Goal: Task Accomplishment & Management: Use online tool/utility

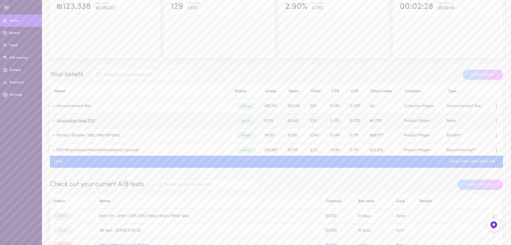
click at [86, 122] on link "Shoppable Reels PDP" at bounding box center [76, 121] width 38 height 4
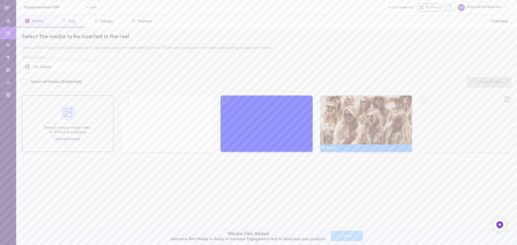
click at [69, 22] on button "2 Tag" at bounding box center [68, 21] width 32 height 12
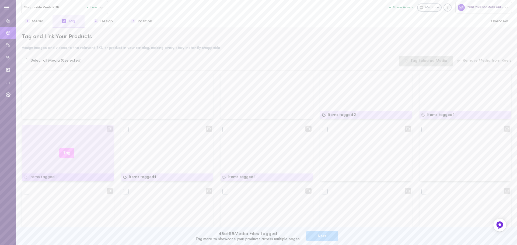
scroll to position [82, 0]
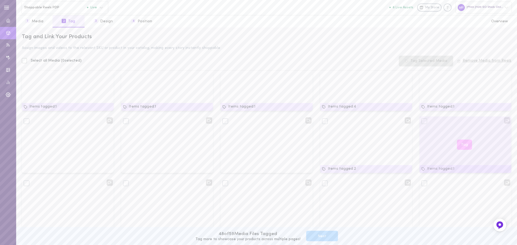
click at [474, 130] on div "Tag" at bounding box center [465, 145] width 92 height 57
click at [422, 123] on icon at bounding box center [424, 121] width 5 height 5
click at [461, 144] on button "Tag" at bounding box center [464, 145] width 15 height 10
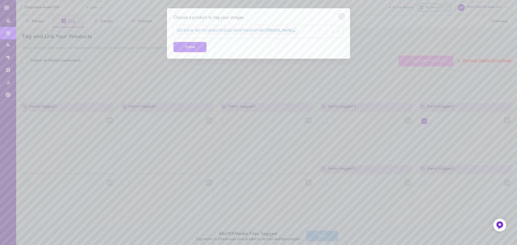
click at [289, 34] on div "כיסא לפינת אוכל מרופד בצבע חול בשילוב רגלי דמוי עץ אלון דגם [PERSON_NAME]" at bounding box center [258, 31] width 170 height 13
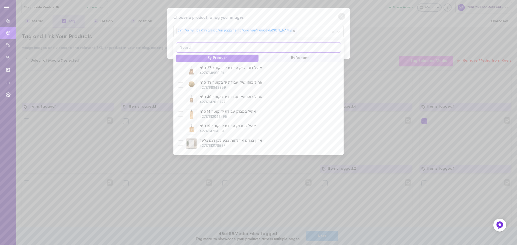
click at [299, 46] on input at bounding box center [258, 47] width 165 height 10
paste input "STO09905"
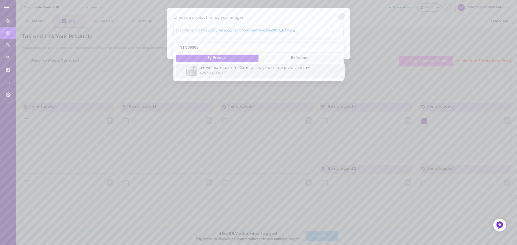
click at [179, 72] on div at bounding box center [180, 70] width 5 height 5
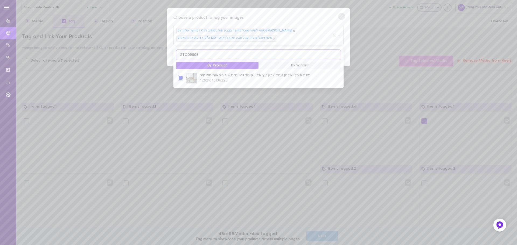
click at [216, 54] on input "STO09905" at bounding box center [258, 55] width 165 height 10
paste input "0"
click at [181, 80] on div at bounding box center [180, 77] width 5 height 5
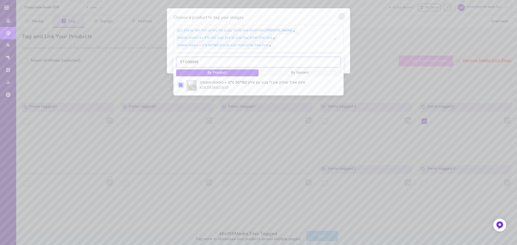
click at [230, 62] on input "STO09900" at bounding box center [258, 62] width 165 height 10
paste input "885"
click at [180, 87] on div at bounding box center [180, 84] width 5 height 5
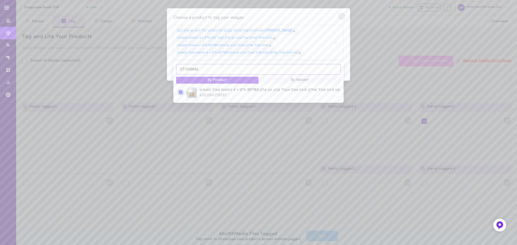
click at [210, 72] on input "STO09885" at bounding box center [258, 69] width 165 height 10
paste input "O9530V4SO9662"
type input "SO9530V4SO9662"
click at [180, 96] on div at bounding box center [180, 94] width 5 height 5
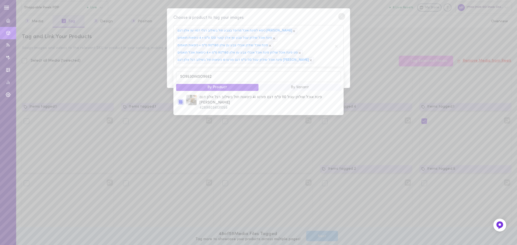
click at [315, 13] on div "Choose a product to tag your images כיסא לפינת אוכל מרופד בצבע חול בשילוב רגלי …" at bounding box center [258, 48] width 183 height 80
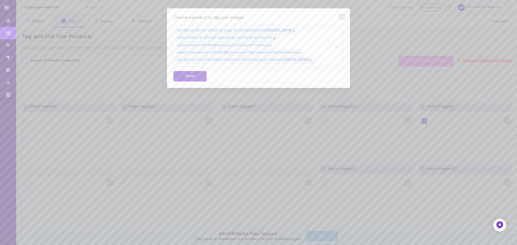
click at [189, 79] on button "Done" at bounding box center [189, 76] width 33 height 10
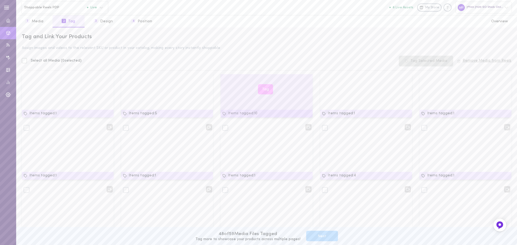
scroll to position [0, 0]
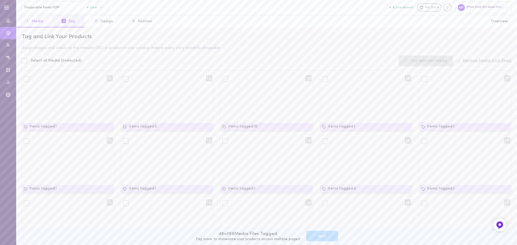
click at [42, 23] on button "1 Media" at bounding box center [34, 21] width 36 height 12
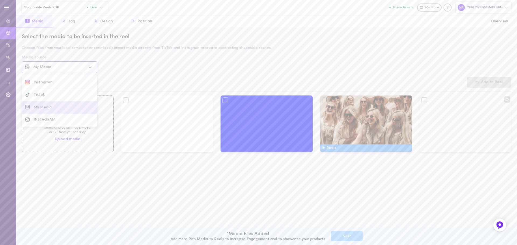
click at [54, 68] on div "My Media" at bounding box center [59, 67] width 53 height 4
click at [54, 81] on div "Instagram" at bounding box center [64, 83] width 61 height 4
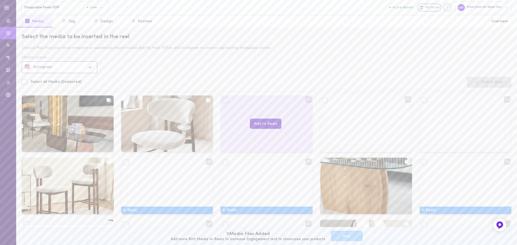
click at [269, 123] on button "Add to Reels" at bounding box center [265, 124] width 31 height 10
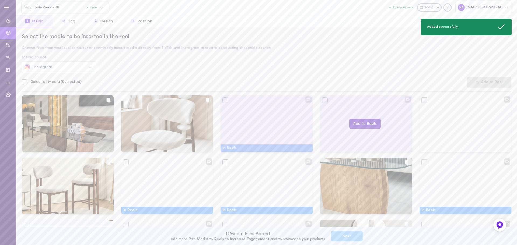
click at [358, 126] on button "Add to Reels" at bounding box center [364, 124] width 31 height 10
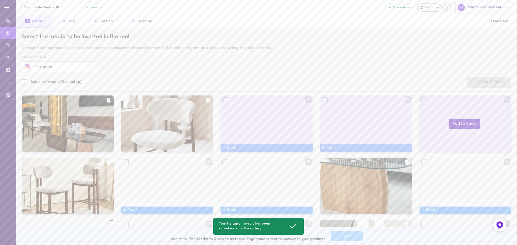
click at [455, 125] on button "Add to Reels" at bounding box center [464, 124] width 31 height 10
click at [68, 22] on button "2 Tag" at bounding box center [68, 21] width 32 height 12
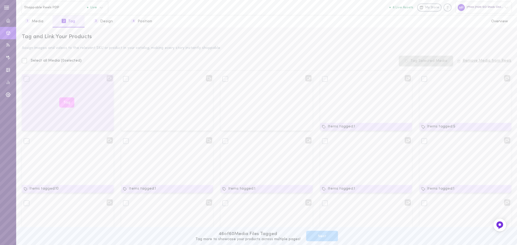
click at [67, 103] on button "Tag" at bounding box center [66, 102] width 15 height 10
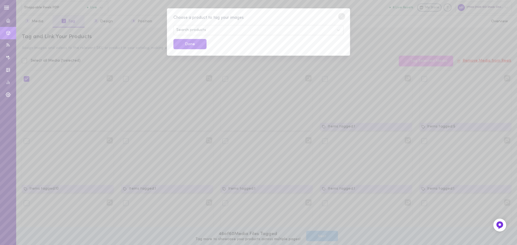
click at [220, 32] on div "Search products" at bounding box center [258, 30] width 170 height 10
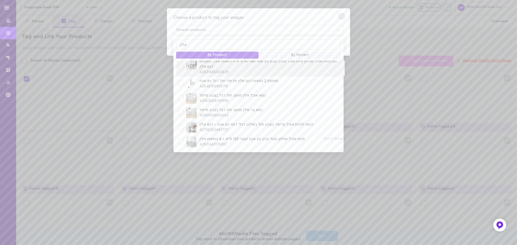
scroll to position [33, 0]
click at [209, 45] on input "אלין" at bounding box center [258, 44] width 165 height 10
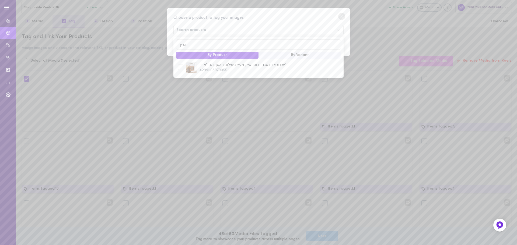
scroll to position [0, 0]
type input "ארין"
click at [177, 68] on div at bounding box center [181, 68] width 8 height 6
click at [180, 69] on div at bounding box center [180, 67] width 5 height 5
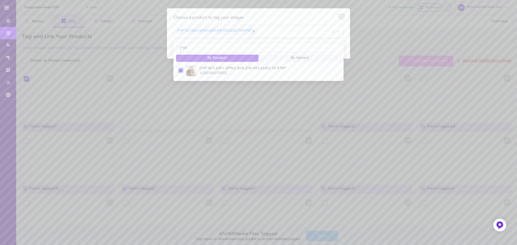
click at [280, 19] on div "Choose a product to tag your images" at bounding box center [258, 18] width 170 height 7
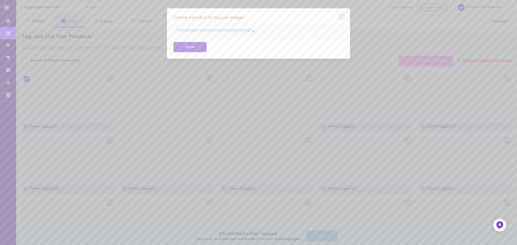
click at [198, 47] on button "Done" at bounding box center [189, 47] width 33 height 10
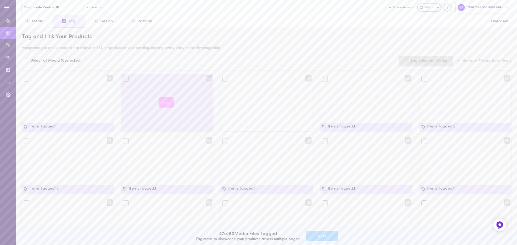
click at [187, 107] on div "Tag" at bounding box center [167, 102] width 92 height 57
click at [167, 102] on button "Tag" at bounding box center [166, 102] width 15 height 10
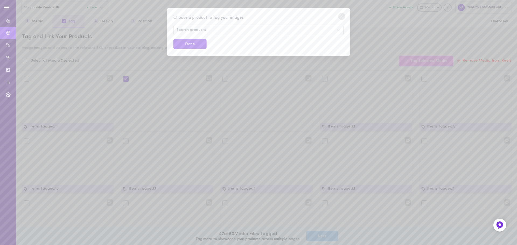
click at [237, 30] on div "Search products" at bounding box center [258, 30] width 170 height 10
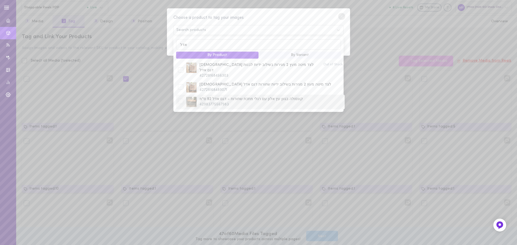
type input "אדל"
click at [181, 99] on div at bounding box center [180, 101] width 5 height 5
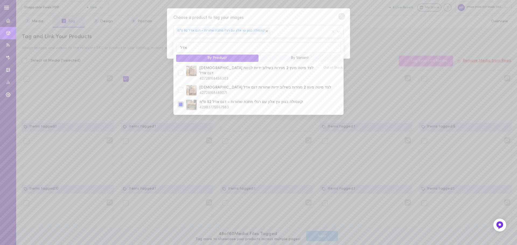
click at [281, 15] on div "Choose a product to tag your images" at bounding box center [258, 18] width 170 height 7
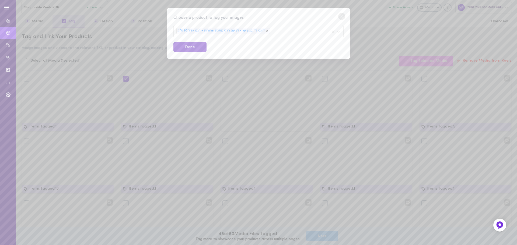
click at [192, 50] on button "Done" at bounding box center [189, 47] width 33 height 10
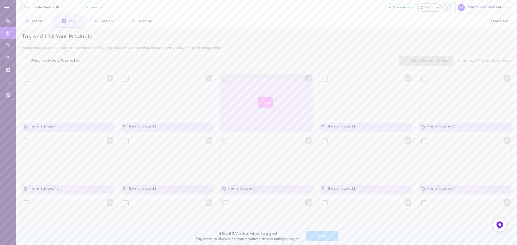
click at [263, 101] on button "Tag" at bounding box center [265, 102] width 15 height 10
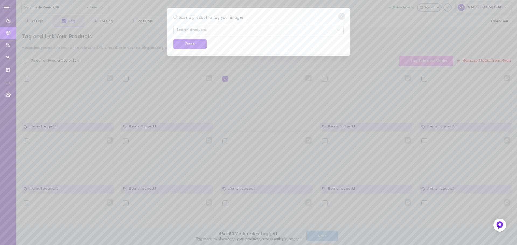
click at [235, 28] on div "Search products" at bounding box center [258, 30] width 170 height 10
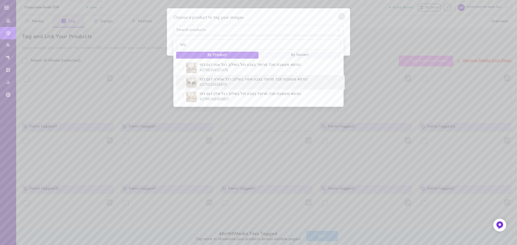
type input "ג'סי"
click at [181, 80] on div at bounding box center [180, 81] width 5 height 5
click at [181, 69] on div at bounding box center [180, 67] width 5 height 5
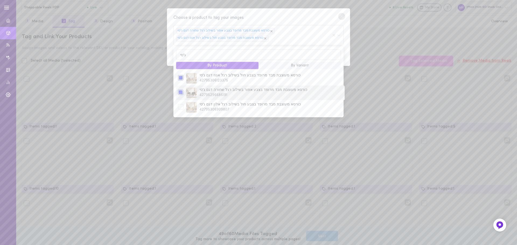
click at [181, 100] on div "כורסא מעוצבת מבד מרופד בצבע אפור בשילוב רגל שחורה דגם ג'סי 42795296686191" at bounding box center [260, 93] width 169 height 15
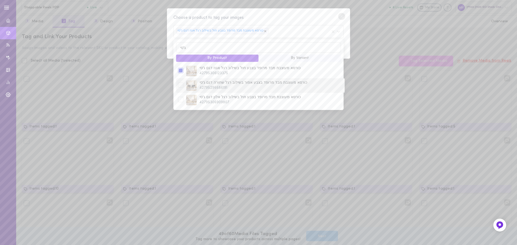
click at [180, 87] on div at bounding box center [180, 84] width 5 height 5
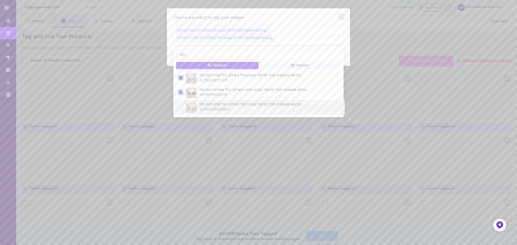
click at [180, 109] on div at bounding box center [180, 106] width 5 height 5
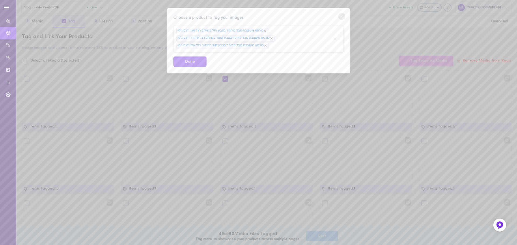
click at [299, 15] on div "Choose a product to tag your images" at bounding box center [258, 18] width 170 height 7
click at [203, 60] on button "Done" at bounding box center [189, 62] width 33 height 10
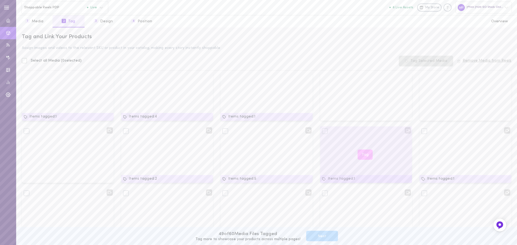
scroll to position [135, 0]
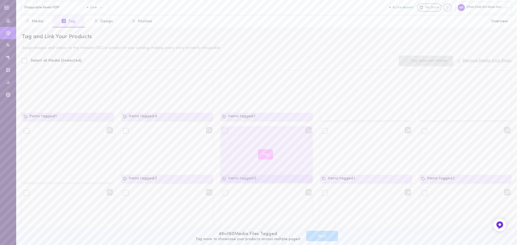
click at [264, 155] on button "Tag" at bounding box center [265, 154] width 15 height 10
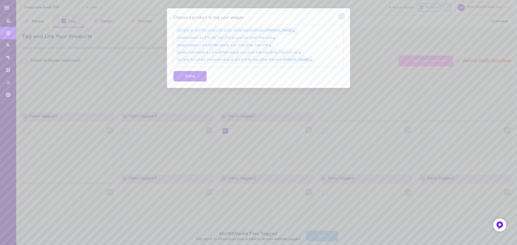
click at [305, 37] on div "כיסא לפינת אוכל מרופד בצבע חול בשילוב רגלי דמוי עץ אלון דגם [PERSON_NAME] פינת …" at bounding box center [254, 46] width 157 height 37
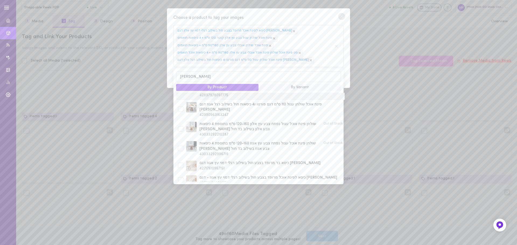
scroll to position [54, 0]
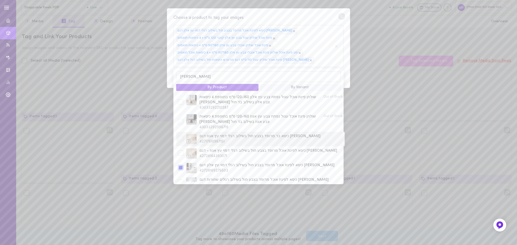
type input "[PERSON_NAME]"
click at [183, 136] on div at bounding box center [180, 138] width 5 height 5
click at [180, 150] on div at bounding box center [180, 152] width 5 height 5
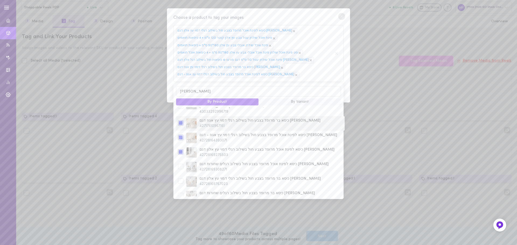
scroll to position [108, 0]
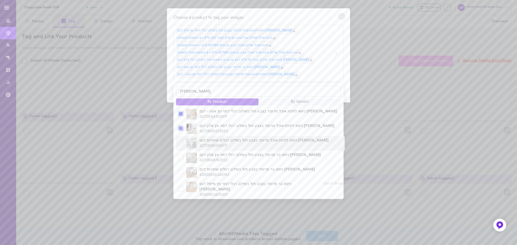
click at [181, 140] on div at bounding box center [181, 143] width 8 height 6
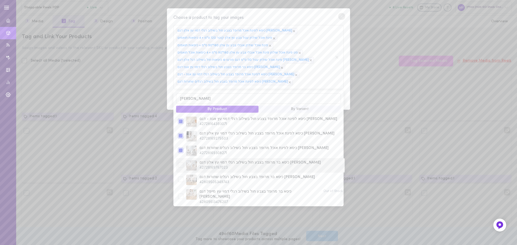
click at [181, 162] on div at bounding box center [180, 164] width 5 height 5
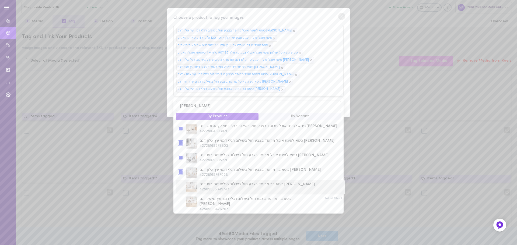
click at [181, 184] on div at bounding box center [180, 186] width 5 height 5
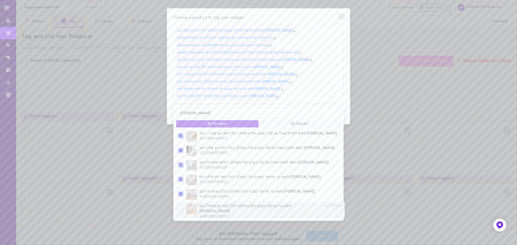
click at [181, 208] on div at bounding box center [180, 210] width 5 height 5
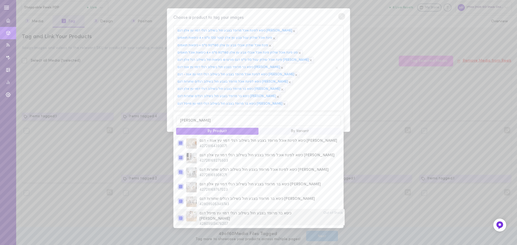
scroll to position [155, 0]
click at [178, 186] on div at bounding box center [180, 188] width 5 height 5
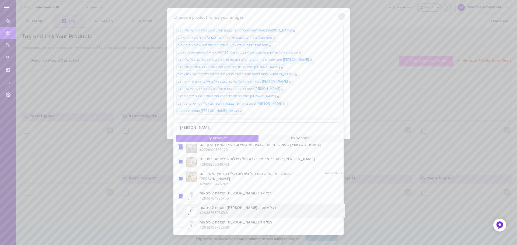
click at [181, 208] on div at bounding box center [180, 210] width 5 height 5
click at [183, 222] on div at bounding box center [180, 224] width 5 height 5
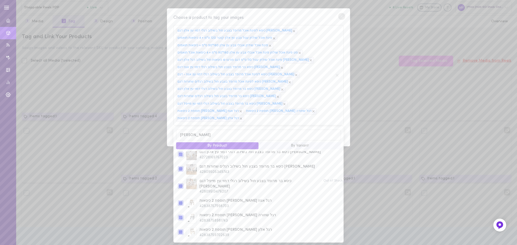
drag, startPoint x: 292, startPoint y: 15, endPoint x: 290, endPoint y: 20, distance: 5.5
click at [292, 15] on div "Choose a product to tag your images" at bounding box center [258, 18] width 170 height 7
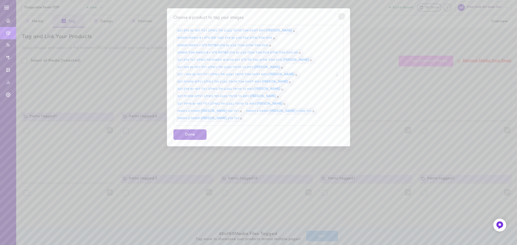
click at [188, 133] on button "Done" at bounding box center [189, 134] width 33 height 10
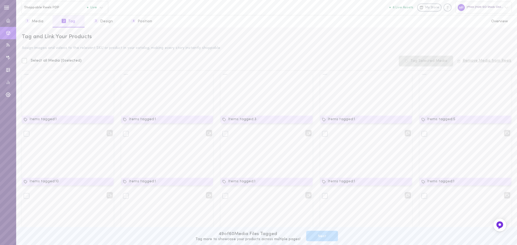
scroll to position [0, 0]
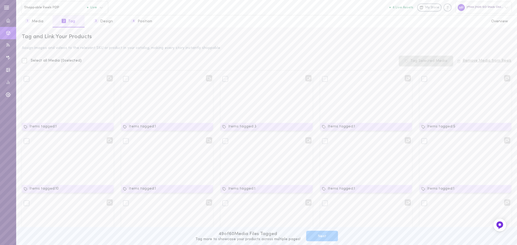
click at [322, 237] on button "Next" at bounding box center [322, 236] width 32 height 10
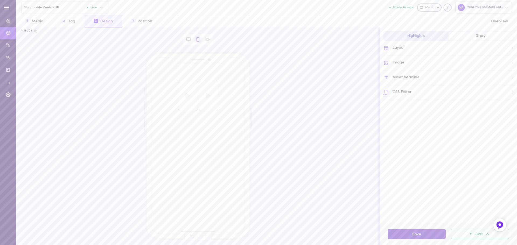
click at [410, 236] on button "Save" at bounding box center [417, 234] width 58 height 10
